Goal: Navigation & Orientation: Understand site structure

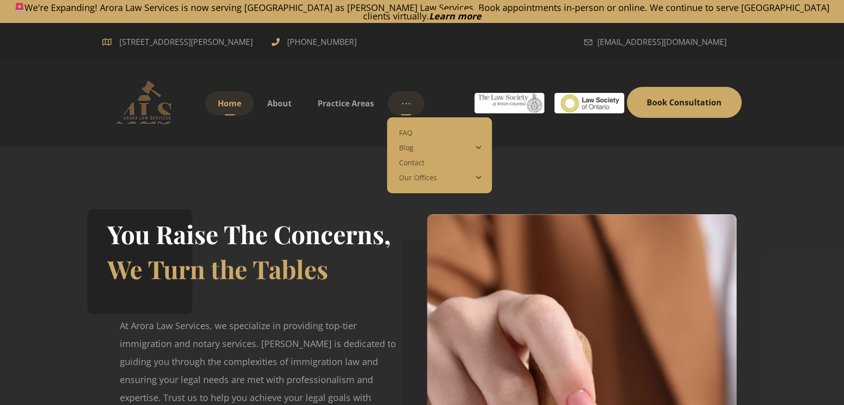
click at [398, 96] on link "More links" at bounding box center [406, 103] width 37 height 24
click at [405, 98] on span "More links" at bounding box center [406, 103] width 12 height 11
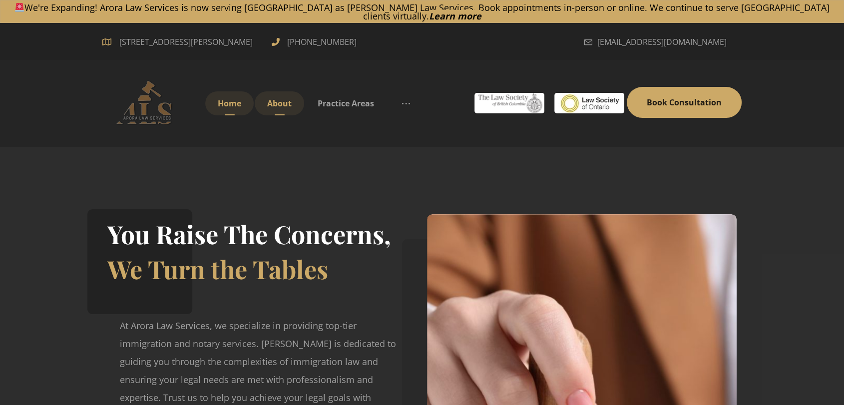
click at [288, 98] on span "About" at bounding box center [279, 103] width 24 height 11
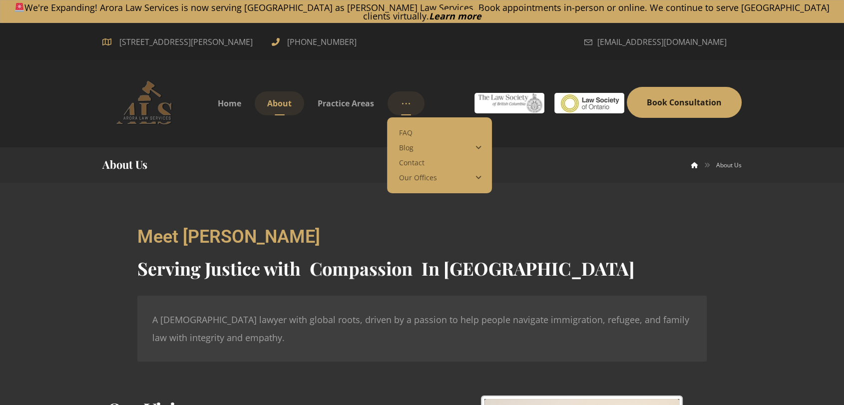
click at [394, 97] on link "More links" at bounding box center [406, 103] width 37 height 24
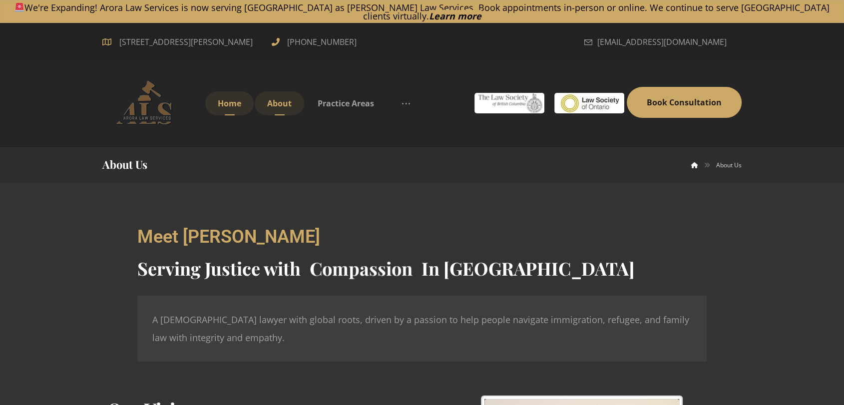
click at [244, 100] on link "Home" at bounding box center [229, 103] width 48 height 24
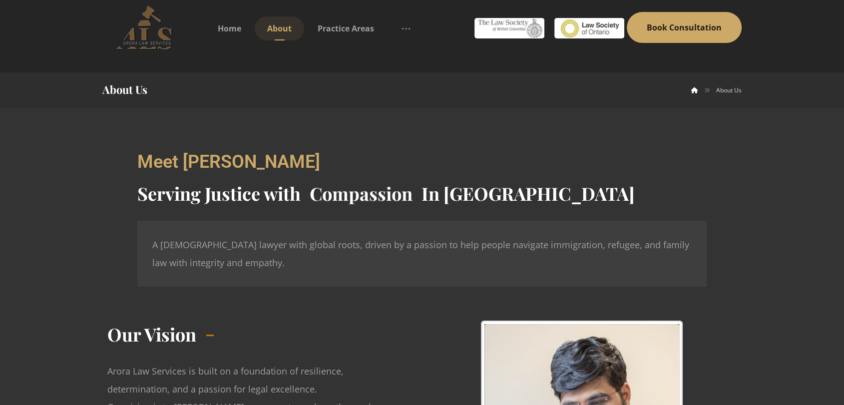
scroll to position [166, 0]
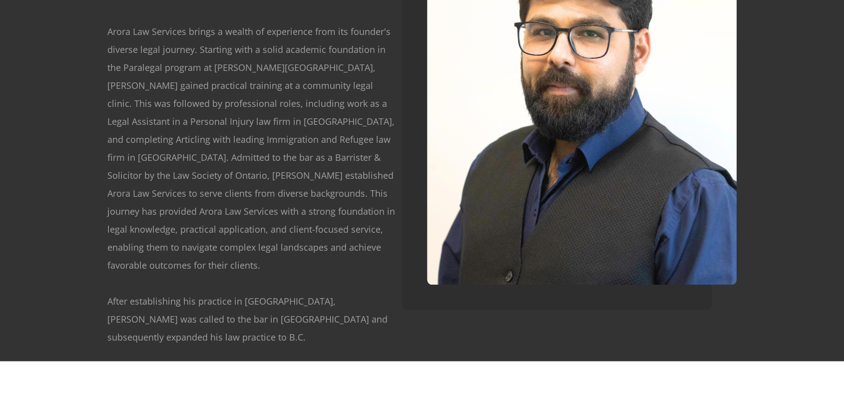
scroll to position [1212, 0]
